Goal: Navigation & Orientation: Find specific page/section

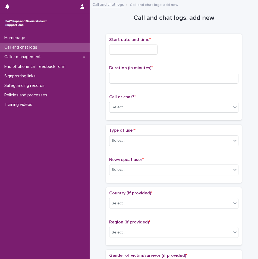
click at [39, 47] on p "Call and chat logs" at bounding box center [21, 47] width 39 height 5
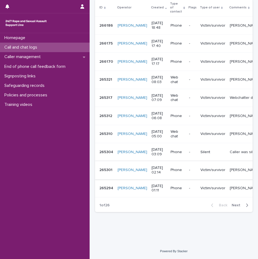
scroll to position [109, 0]
click at [246, 205] on icon "button" at bounding box center [247, 205] width 2 height 5
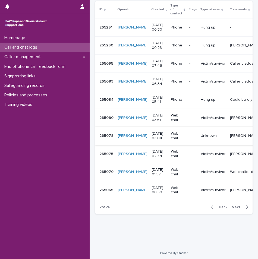
scroll to position [109, 0]
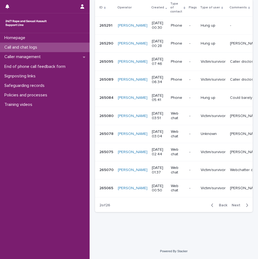
click at [245, 206] on button "Next" at bounding box center [240, 205] width 23 height 5
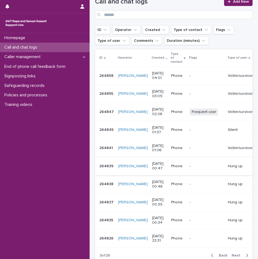
scroll to position [81, 0]
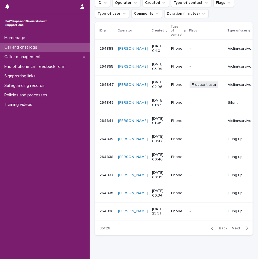
click at [246, 230] on icon "button" at bounding box center [247, 228] width 2 height 3
click at [211, 230] on icon "button" at bounding box center [212, 228] width 2 height 3
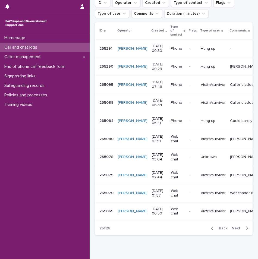
click at [211, 231] on icon "button" at bounding box center [212, 228] width 2 height 5
